Goal: Task Accomplishment & Management: Manage account settings

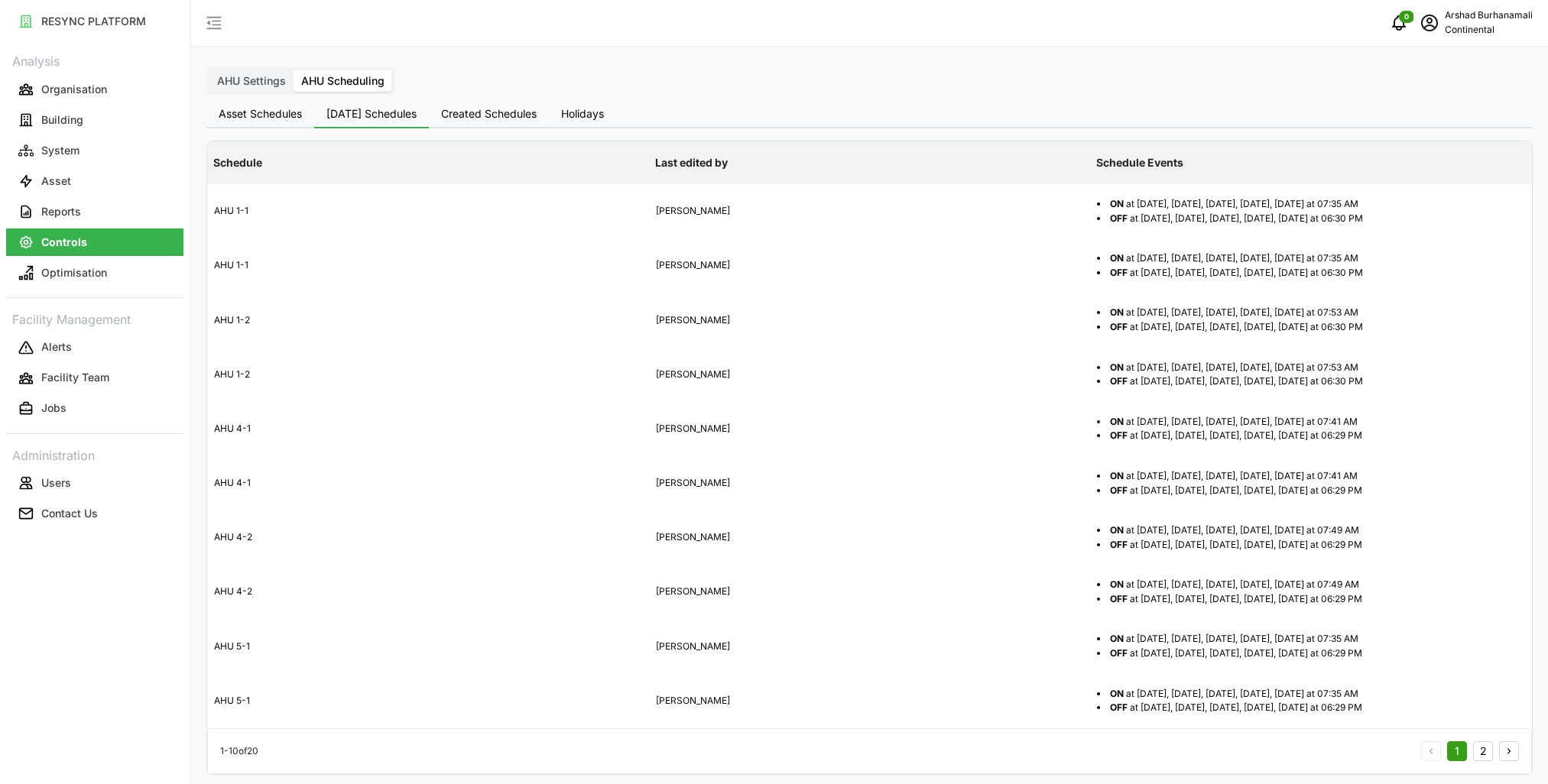
scroll to position [5, 0]
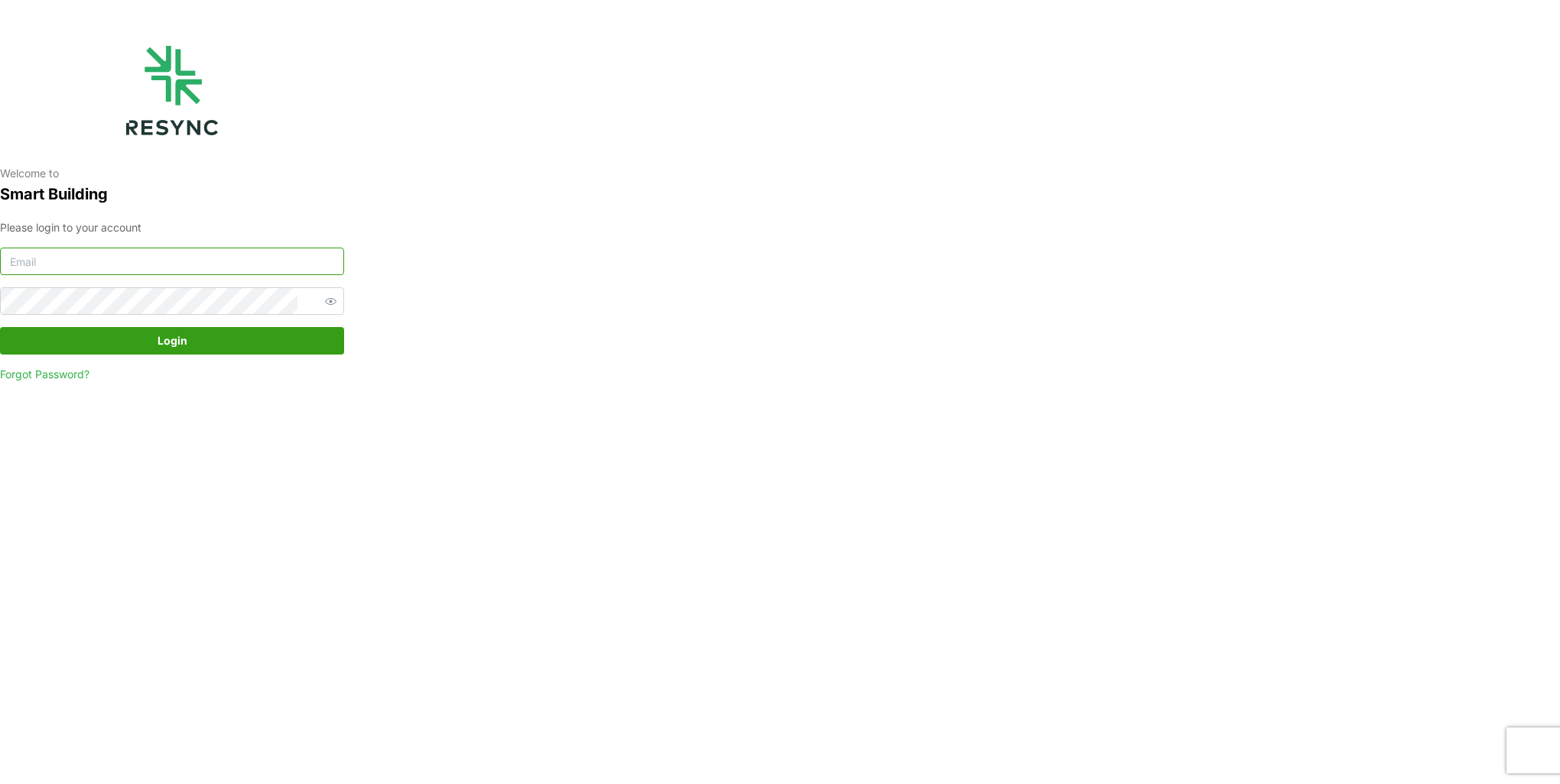
click at [224, 258] on input at bounding box center [171, 262] width 344 height 28
type input "[EMAIL_ADDRESS][DOMAIN_NAME]"
click at [0, 327] on button "Login" at bounding box center [171, 341] width 344 height 28
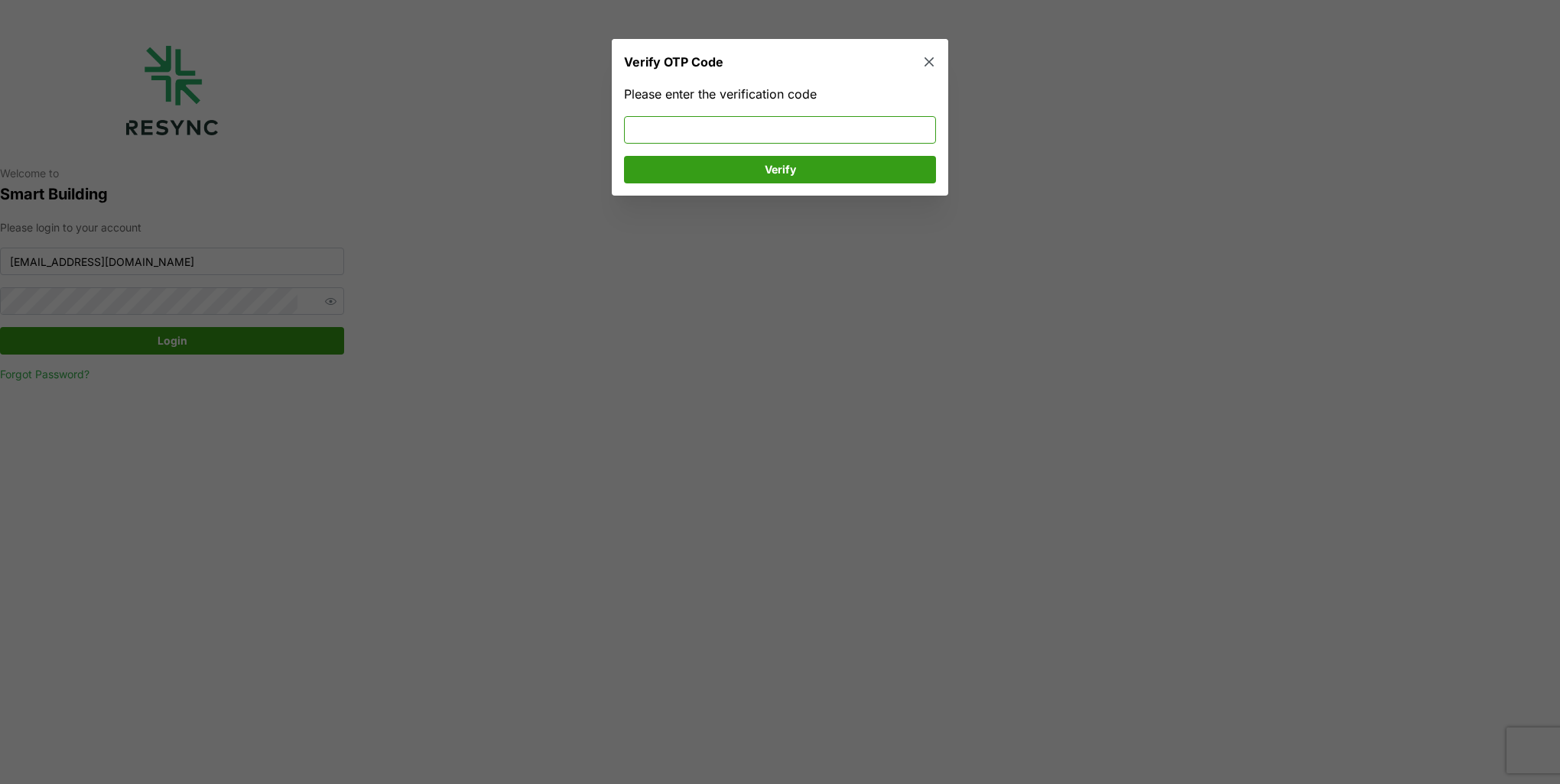
click at [682, 131] on input at bounding box center [780, 130] width 312 height 28
type input "596753"
click at [692, 165] on span "Verify" at bounding box center [780, 169] width 283 height 26
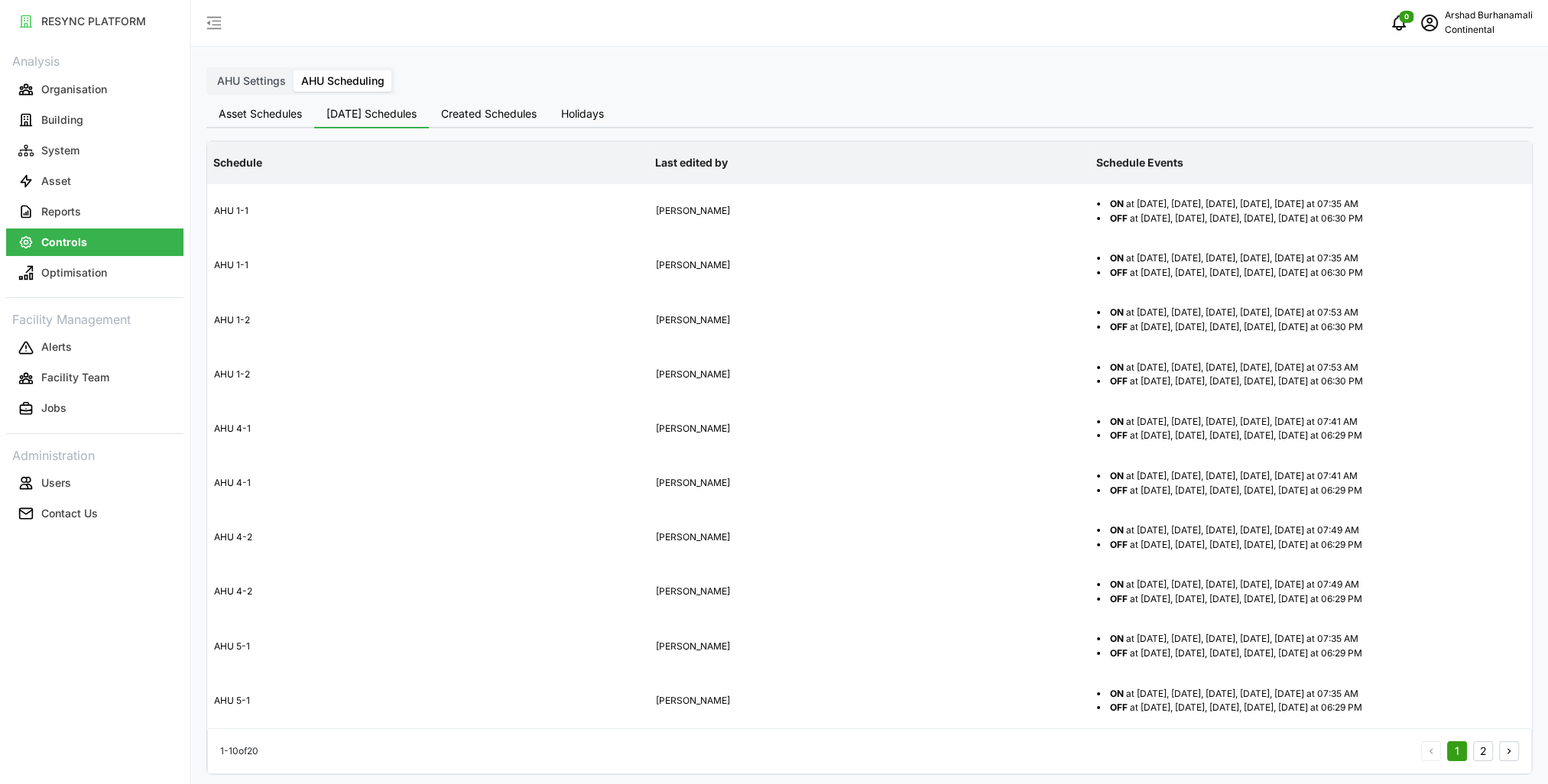
click at [257, 79] on span "AHU Settings" at bounding box center [251, 81] width 69 height 13
click at [210, 71] on input "AHU Settings" at bounding box center [210, 71] width 0 height 0
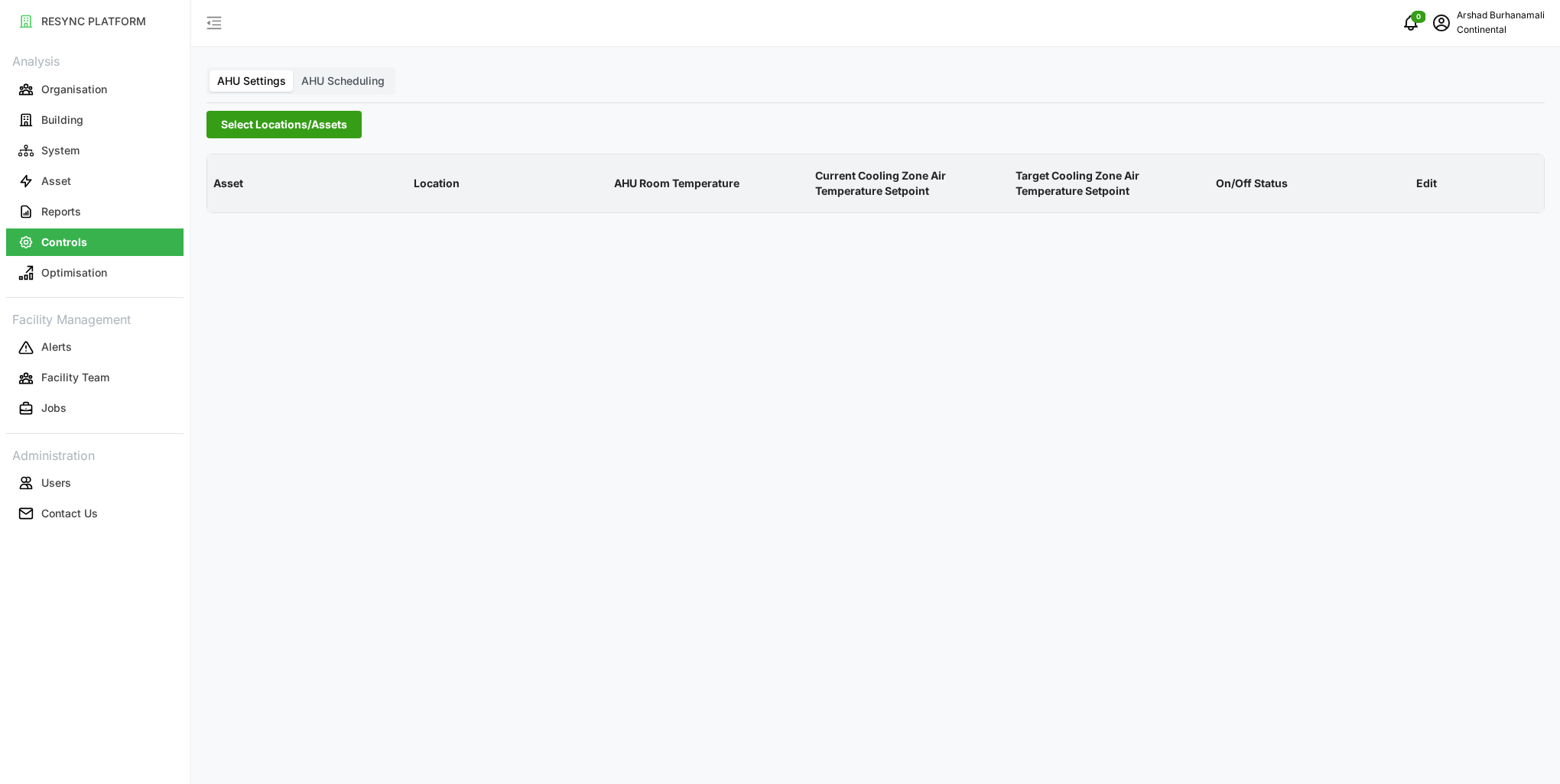
click at [249, 129] on span "Select Locations/Assets" at bounding box center [283, 125] width 126 height 26
click at [224, 187] on icon at bounding box center [225, 193] width 12 height 12
click at [258, 219] on span "Select CA1" at bounding box center [257, 216] width 10 height 10
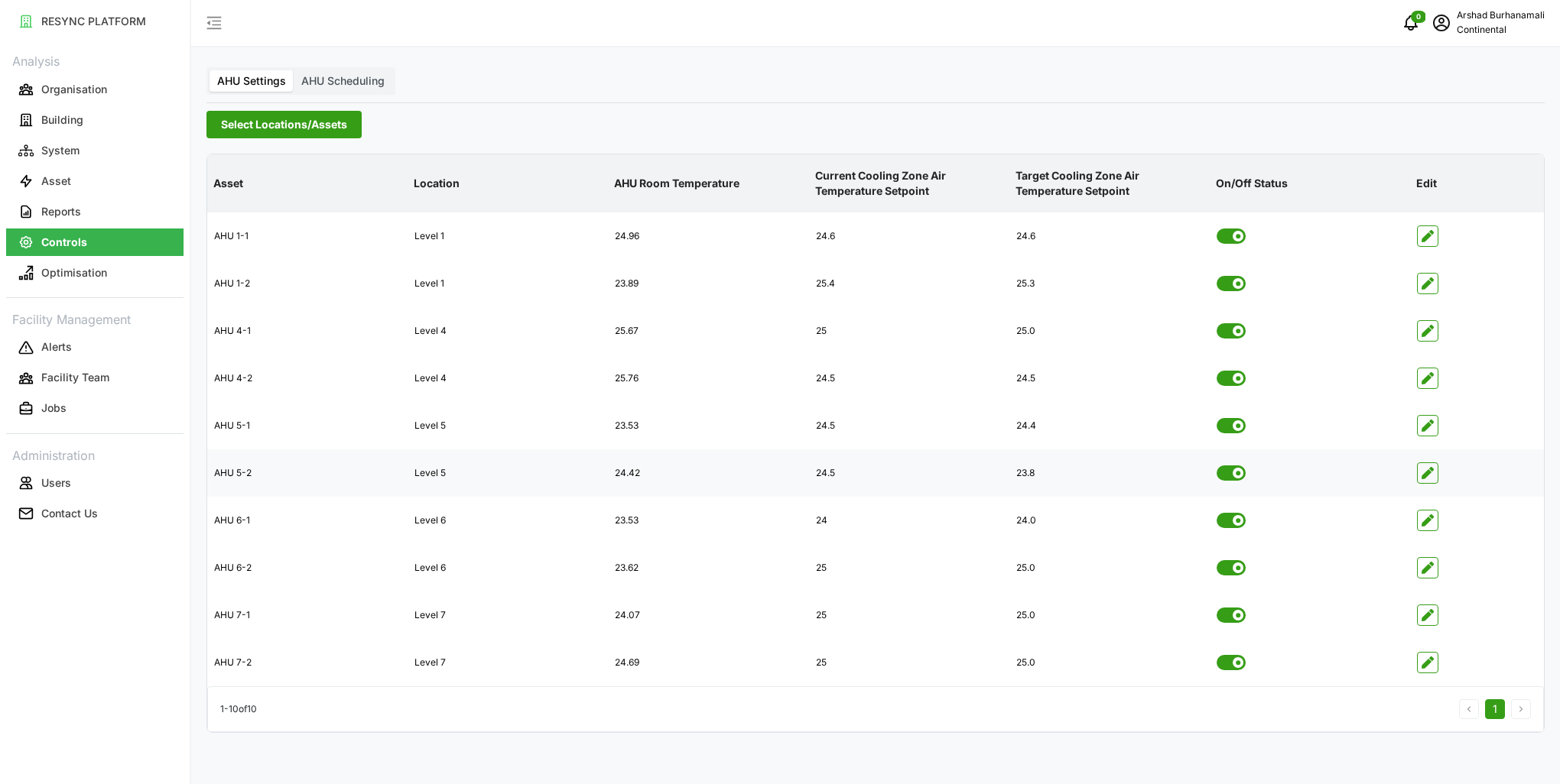
click at [1432, 483] on button "button" at bounding box center [1427, 473] width 21 height 21
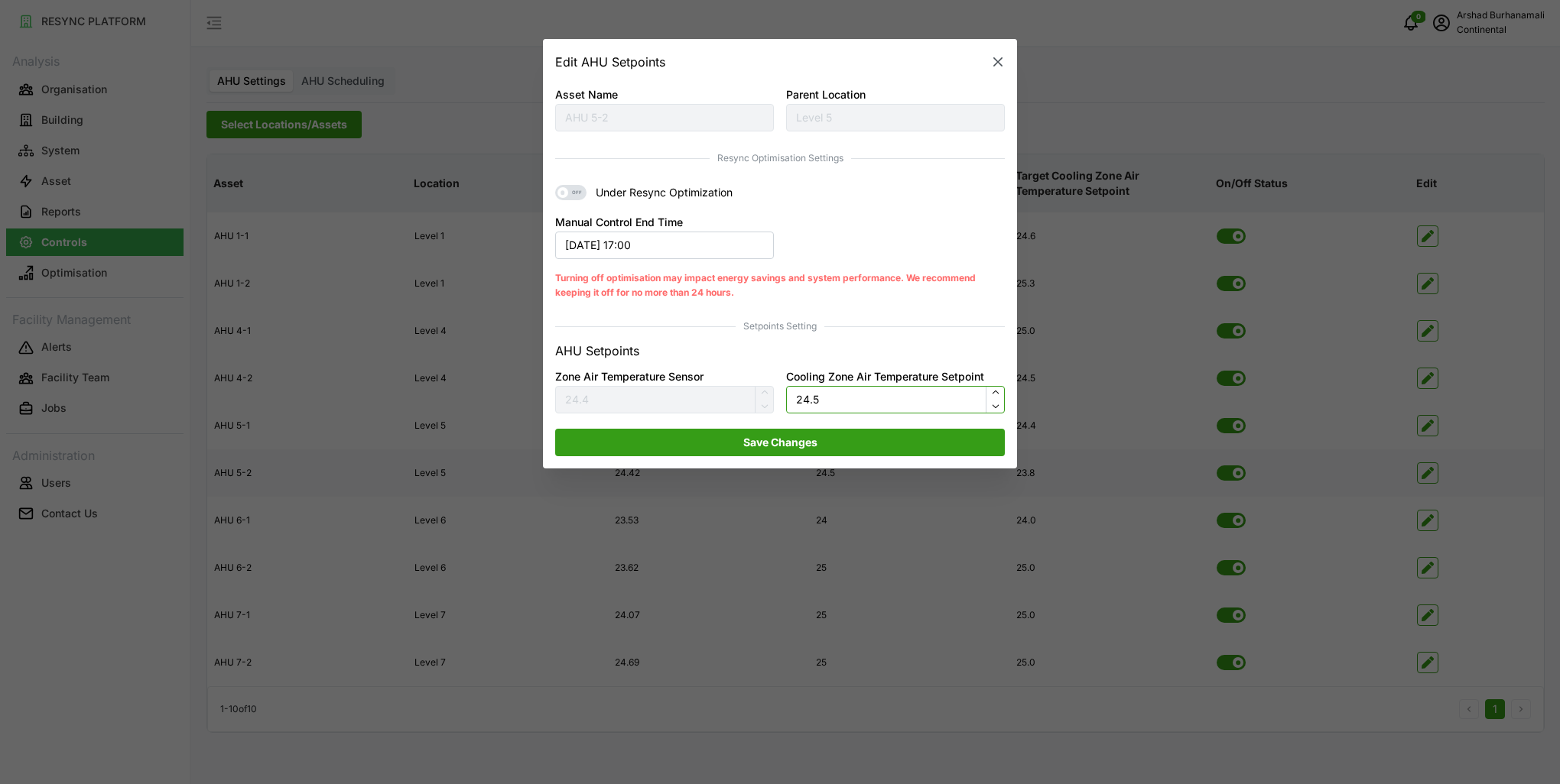
click at [836, 396] on input "24.5" at bounding box center [895, 400] width 219 height 28
type input "23.8"
click at [844, 439] on span "Save Changes" at bounding box center [780, 442] width 421 height 26
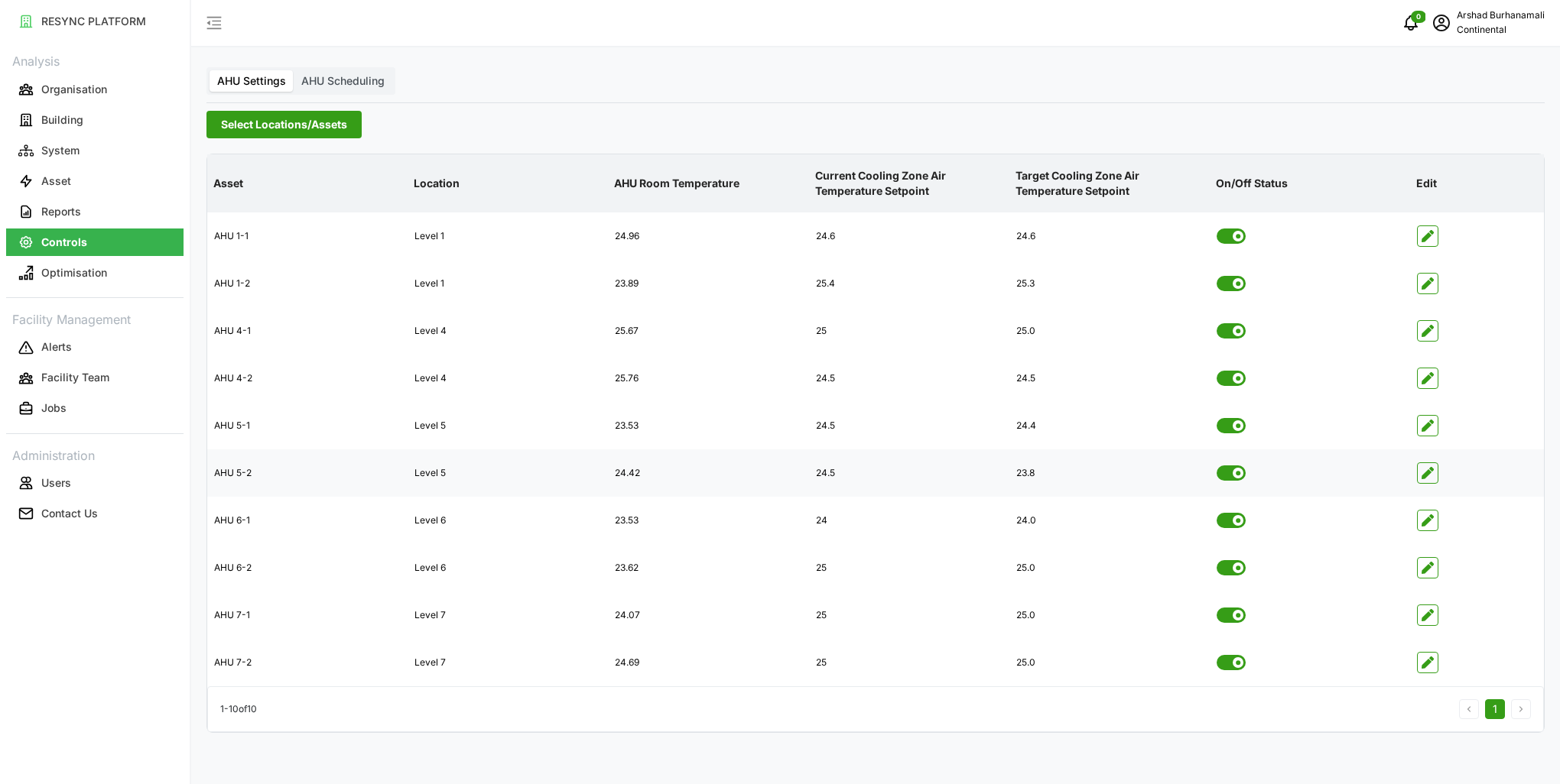
click at [339, 119] on span "Select Locations/Assets" at bounding box center [283, 125] width 126 height 26
click at [261, 237] on span "Select CA3" at bounding box center [257, 237] width 10 height 10
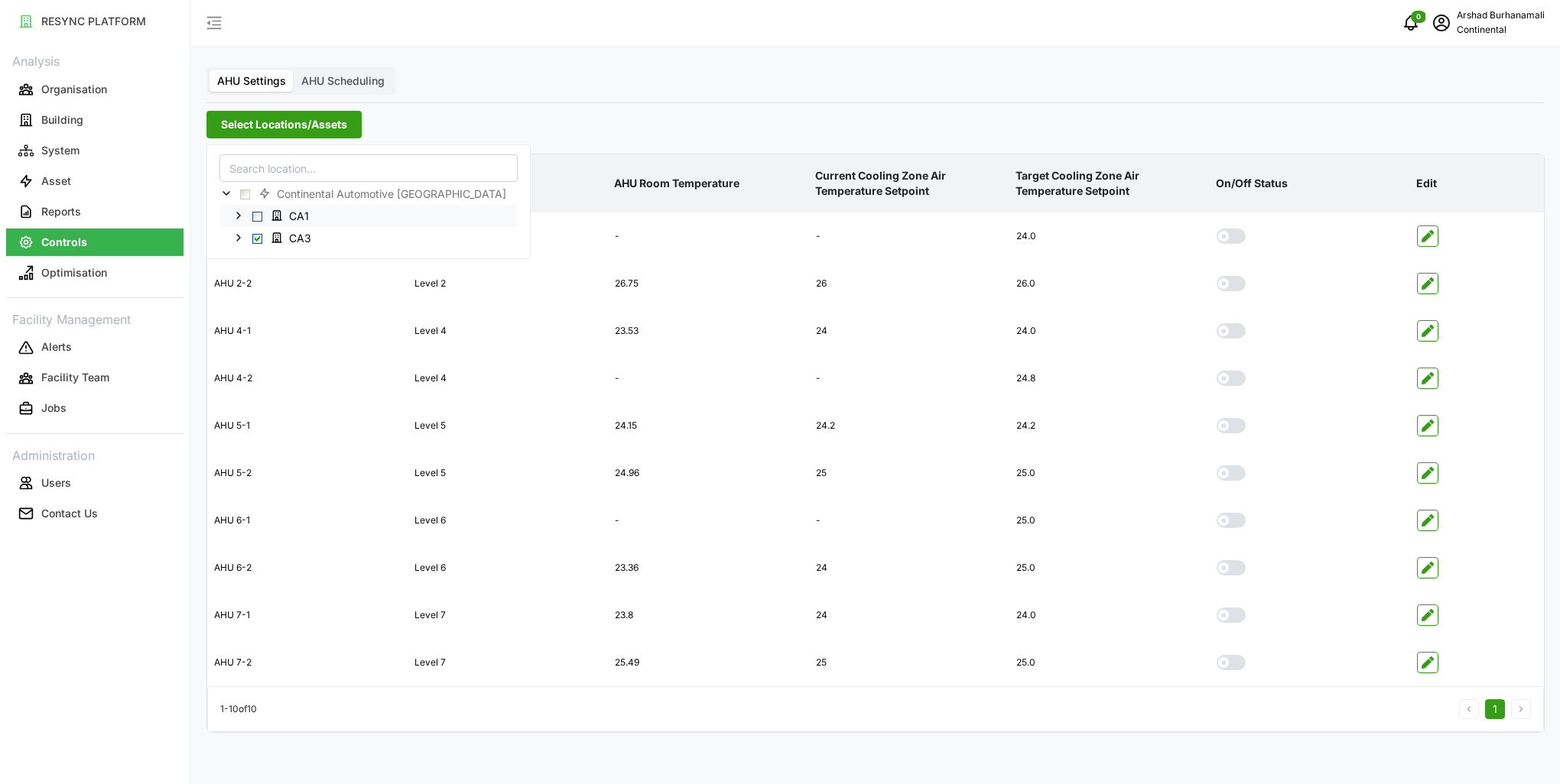
click at [258, 219] on span "Select CA1" at bounding box center [257, 216] width 10 height 10
click at [652, 115] on div "Select Locations/Assets" at bounding box center [875, 125] width 1338 height 28
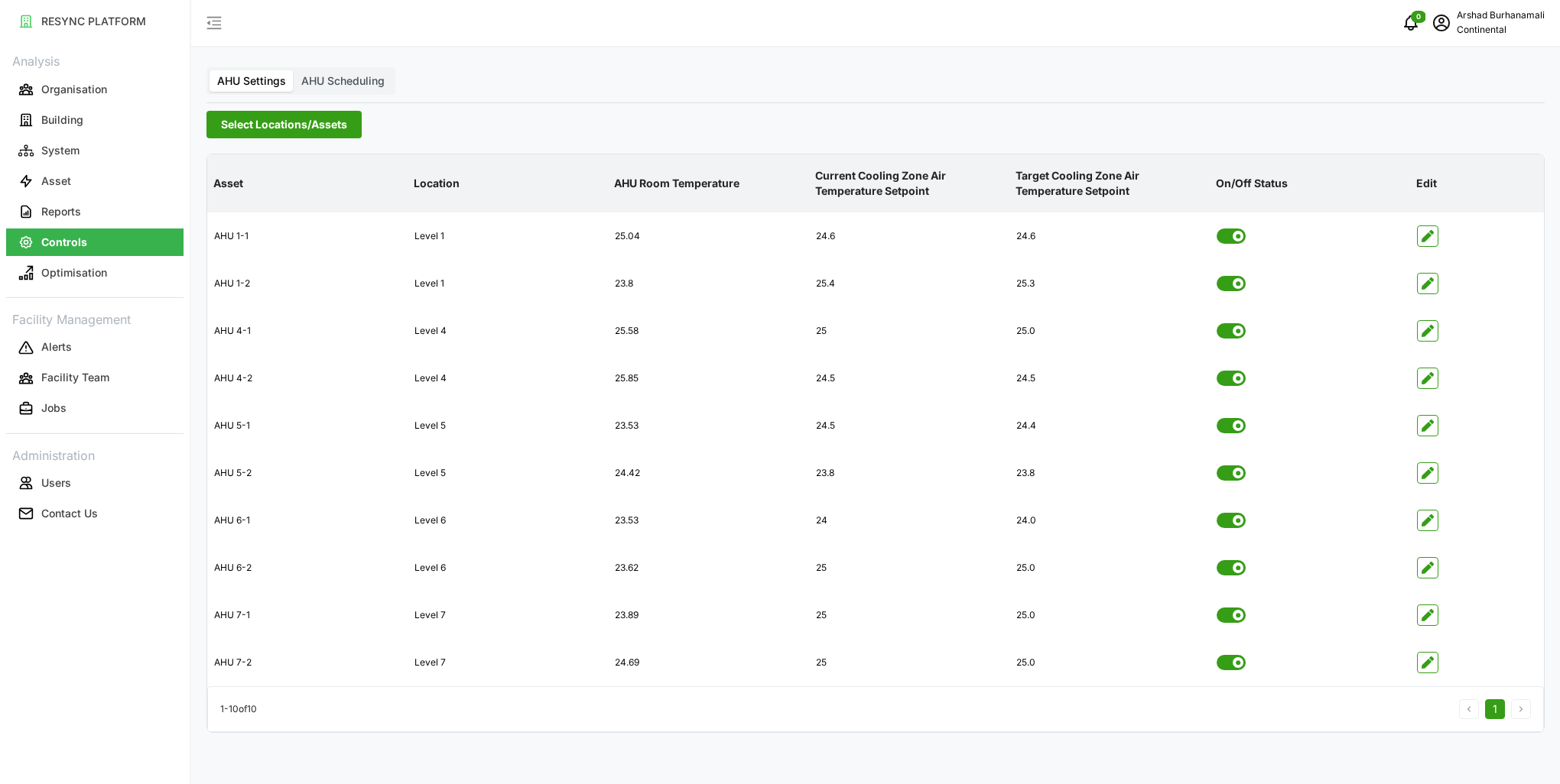
click at [327, 130] on span "Select Locations/Assets" at bounding box center [283, 125] width 126 height 26
click at [267, 239] on span "CA3" at bounding box center [293, 237] width 58 height 19
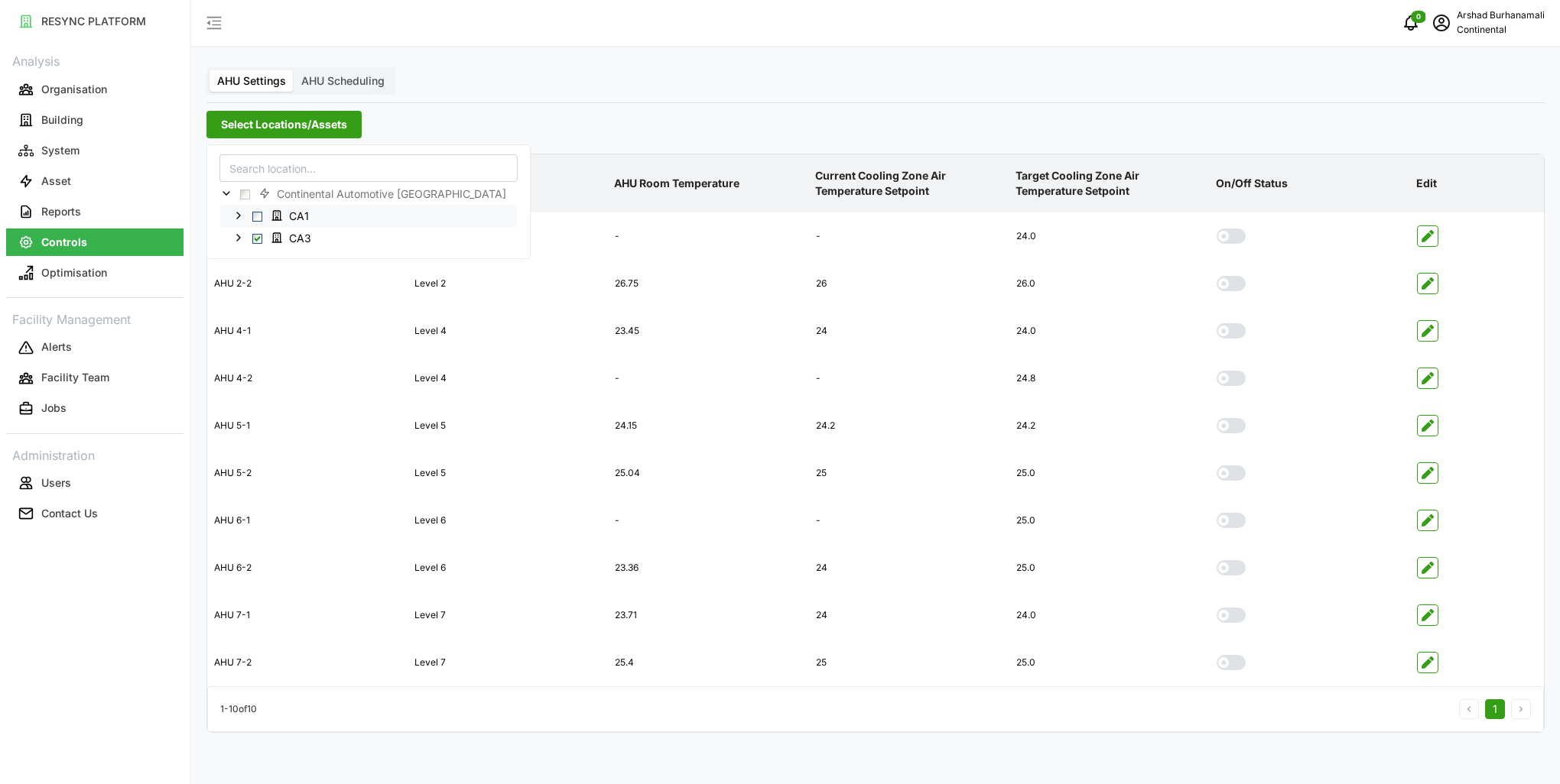
click at [257, 216] on span "Select CA1" at bounding box center [257, 216] width 10 height 10
click at [607, 80] on div "AHU Settings AHU Scheduling Select Locations/Assets Asset Location AHU Room Tem…" at bounding box center [875, 392] width 1369 height 784
